Goal: Task Accomplishment & Management: Complete application form

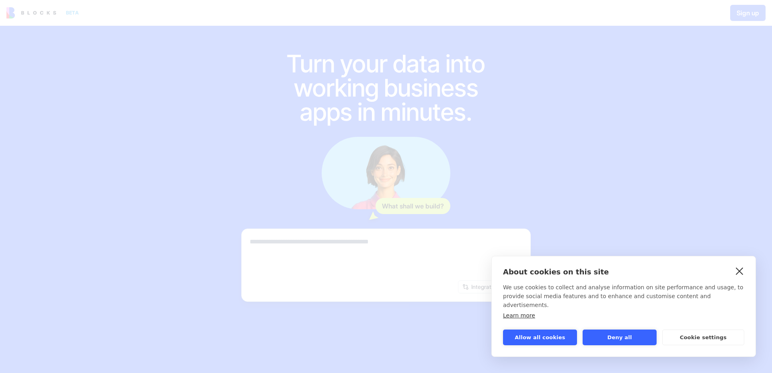
click at [736, 277] on link "close" at bounding box center [739, 270] width 12 height 13
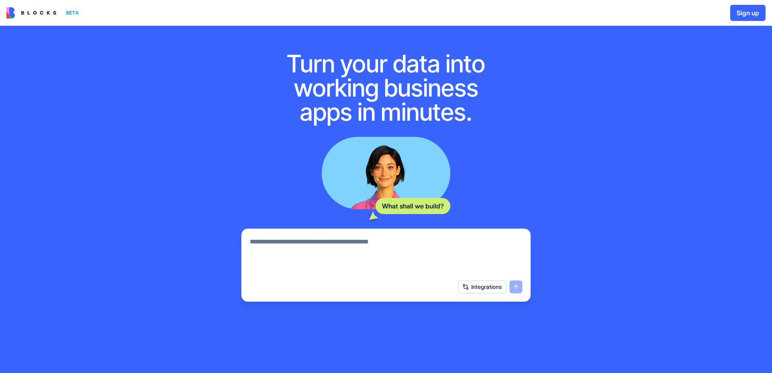
click at [440, 56] on h1 "Turn your data into working business apps in minutes." at bounding box center [386, 87] width 232 height 72
drag, startPoint x: 466, startPoint y: 113, endPoint x: 263, endPoint y: 65, distance: 208.7
click at [263, 65] on div "Turn your data into working business apps in minutes. What shall we build? Inte…" at bounding box center [385, 170] width 315 height 289
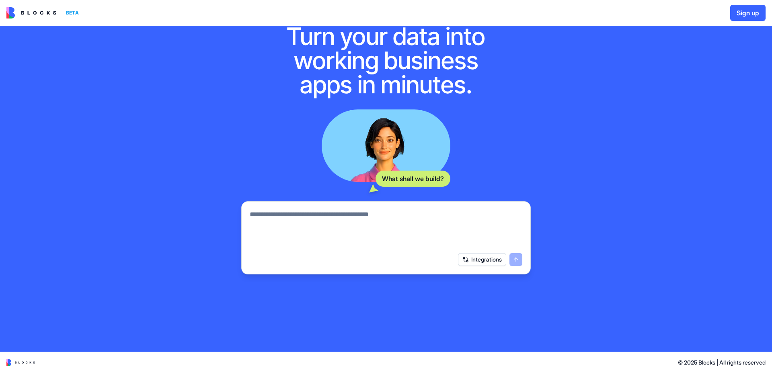
click at [309, 226] on textarea at bounding box center [386, 228] width 273 height 39
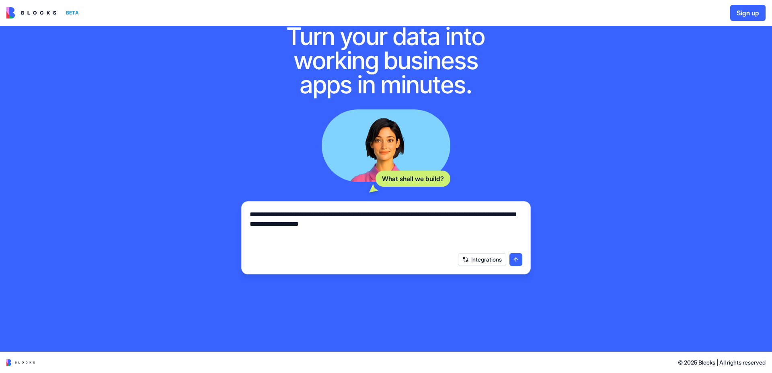
type textarea "**********"
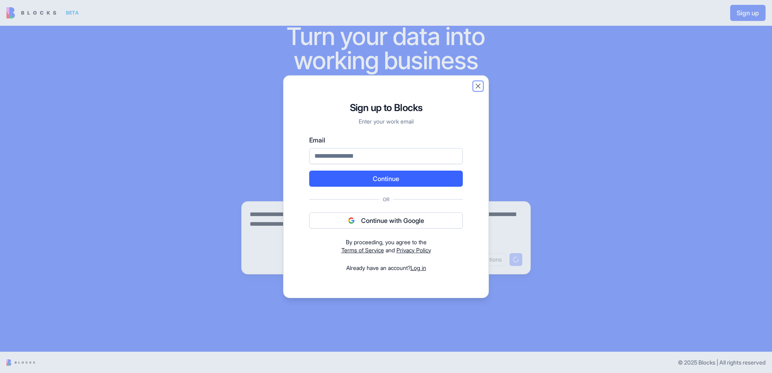
click at [475, 87] on button "Close" at bounding box center [478, 86] width 8 height 8
